Goal: Find specific page/section: Find specific page/section

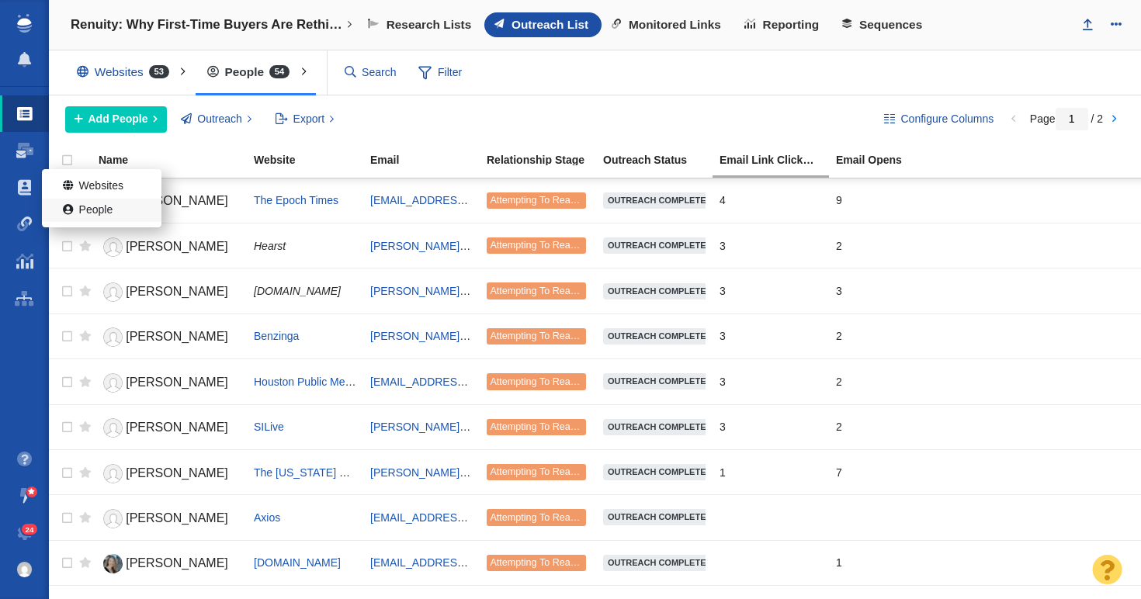
click at [110, 207] on link "People" at bounding box center [102, 211] width 120 height 24
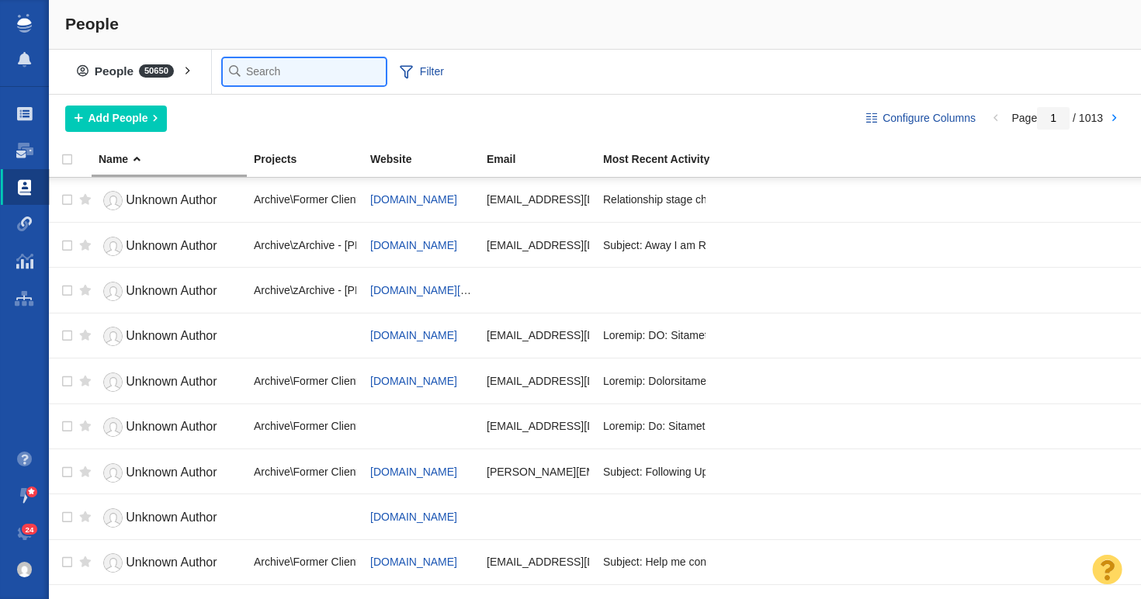
click at [254, 72] on input "text" at bounding box center [304, 71] width 163 height 27
paste input "Gerald Webber"
type input "Gerald Webber"
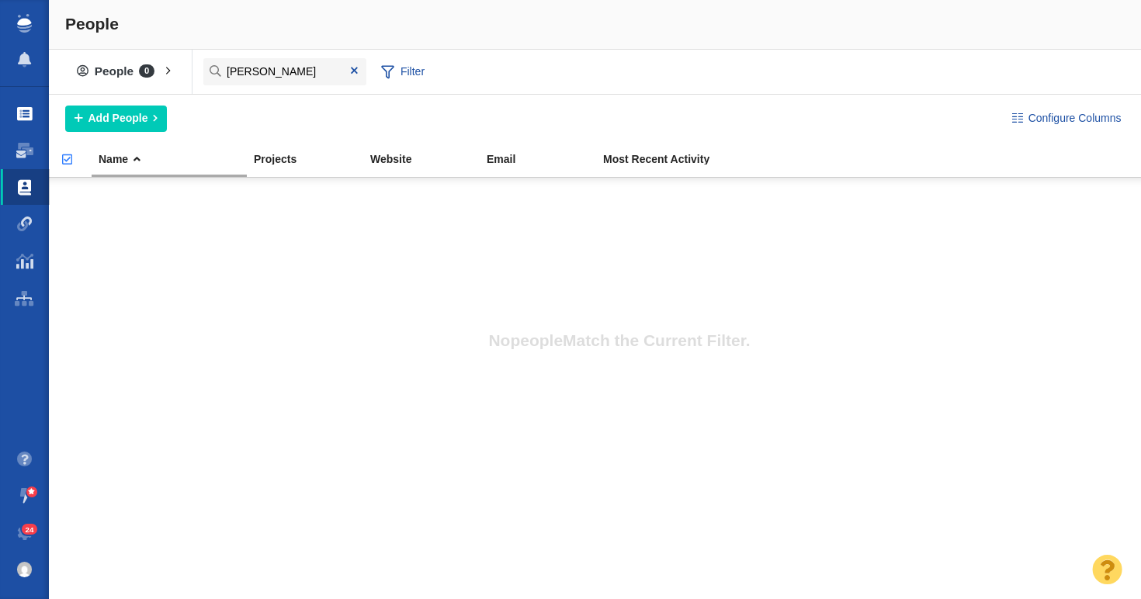
click at [20, 103] on link "Projects" at bounding box center [24, 113] width 49 height 37
